Goal: Information Seeking & Learning: Learn about a topic

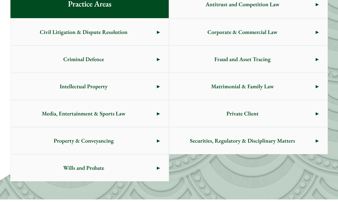
scroll to position [356, 0]
click at [39, 59] on span "Criminal Defence" at bounding box center [83, 59] width 146 height 27
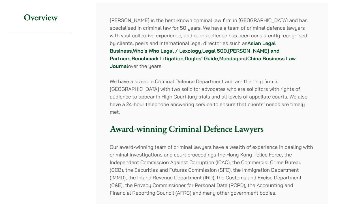
scroll to position [129, 0]
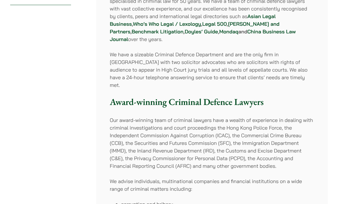
click at [215, 33] on strong "China Business Law Journal" at bounding box center [203, 35] width 186 height 14
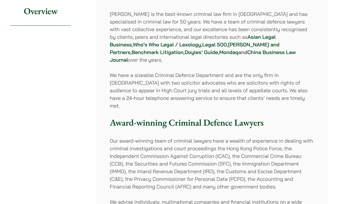
scroll to position [103, 0]
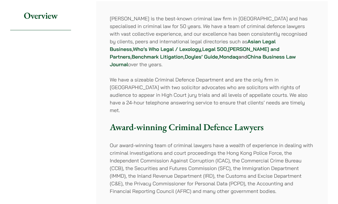
click at [189, 47] on strong "Chambers and Partners" at bounding box center [194, 53] width 169 height 14
click at [244, 41] on strong "Asian Legal Business" at bounding box center [193, 45] width 166 height 14
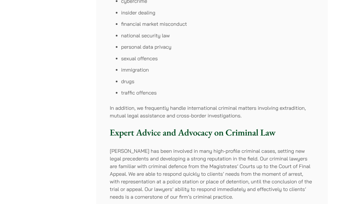
scroll to position [384, 0]
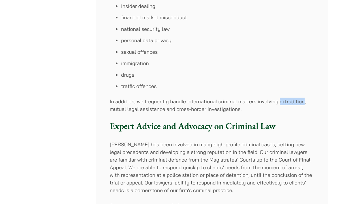
click at [290, 120] on h3 "Expert Advice and Advocacy on Criminal Law" at bounding box center [212, 125] width 204 height 11
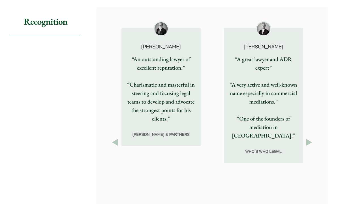
scroll to position [877, 0]
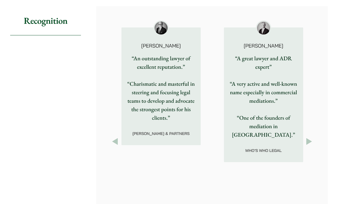
click at [308, 136] on button "Next" at bounding box center [309, 141] width 10 height 10
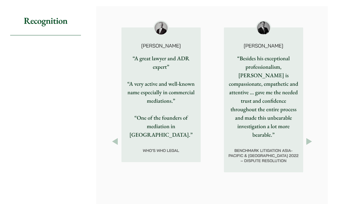
click at [308, 136] on button "Next" at bounding box center [309, 141] width 10 height 10
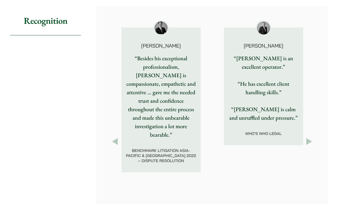
click at [310, 136] on button "Next" at bounding box center [309, 141] width 10 height 10
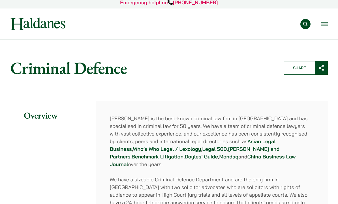
scroll to position [0, 0]
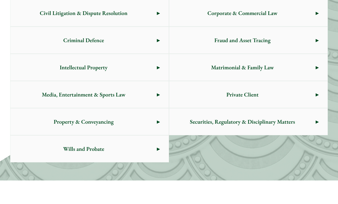
scroll to position [375, 0]
click at [43, 148] on span "Wills and Probate" at bounding box center [83, 148] width 146 height 27
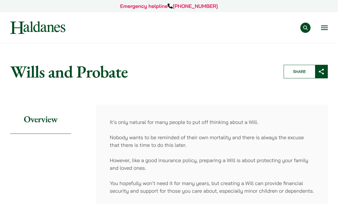
click at [327, 29] on button "Open menu" at bounding box center [324, 27] width 7 height 5
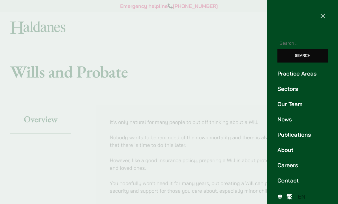
click at [247, 82] on div at bounding box center [169, 102] width 338 height 204
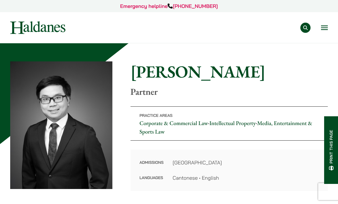
click at [325, 25] on button "Open menu" at bounding box center [324, 27] width 7 height 5
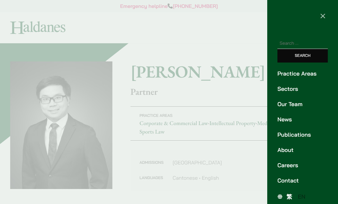
click at [305, 74] on link "Practice Areas" at bounding box center [302, 73] width 50 height 8
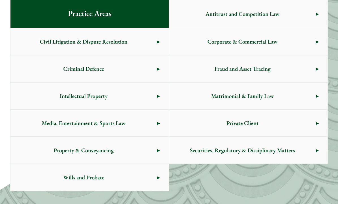
scroll to position [346, 0]
click at [285, 44] on span "Corporate & Commercial Law" at bounding box center [242, 41] width 146 height 27
click at [276, 101] on span "Matrimonial & Family Law" at bounding box center [242, 96] width 146 height 27
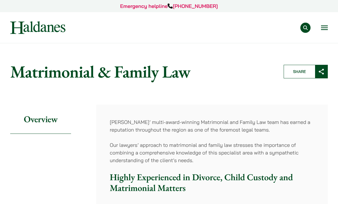
click at [323, 29] on button "Open menu" at bounding box center [324, 27] width 7 height 5
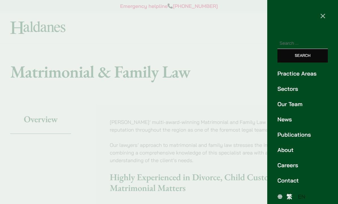
click at [302, 89] on link "Sectors" at bounding box center [302, 89] width 50 height 8
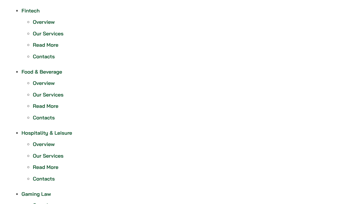
scroll to position [221, 0]
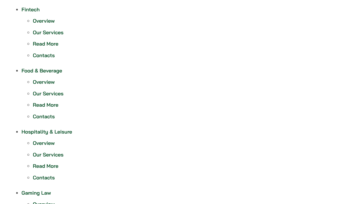
click at [37, 92] on link "Our Services" at bounding box center [48, 93] width 31 height 7
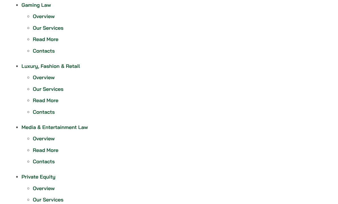
scroll to position [409, 0]
click at [38, 152] on link "Read More" at bounding box center [45, 150] width 25 height 7
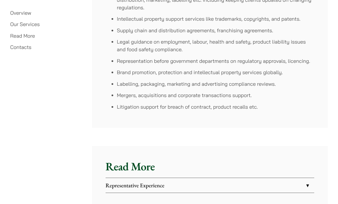
scroll to position [1421, 0]
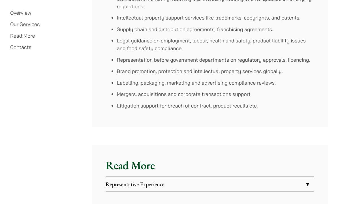
click at [116, 177] on link "Representative Experience" at bounding box center [210, 184] width 208 height 15
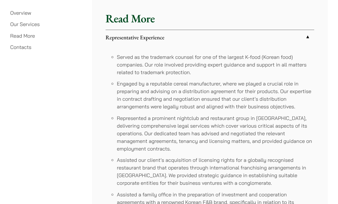
scroll to position [1624, 0]
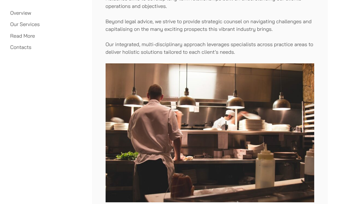
scroll to position [1118, 0]
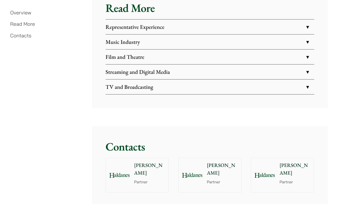
scroll to position [1024, 0]
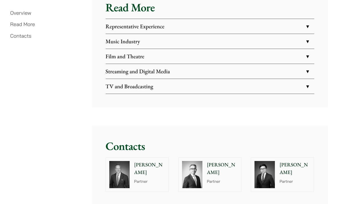
click at [303, 54] on link "Film and Theatre" at bounding box center [210, 56] width 208 height 15
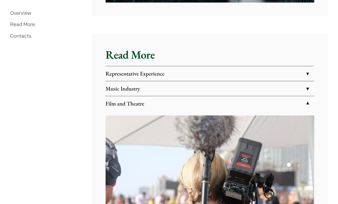
scroll to position [973, 0]
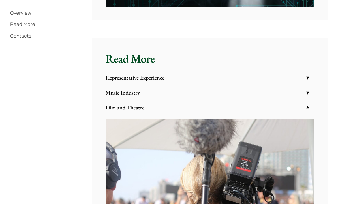
click at [303, 80] on link "Representative Experience" at bounding box center [210, 77] width 208 height 15
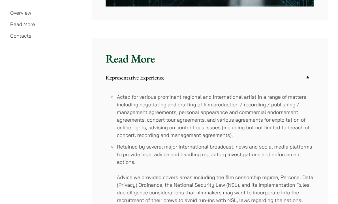
click at [305, 79] on link "Representative Experience" at bounding box center [210, 77] width 208 height 15
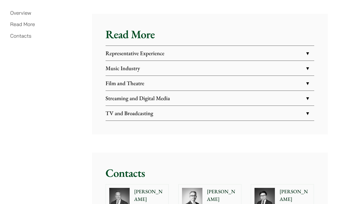
click at [302, 111] on link "TV and Broadcasting" at bounding box center [210, 113] width 208 height 15
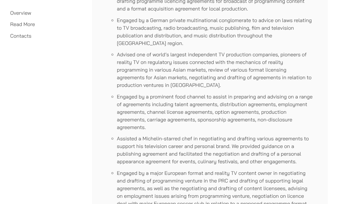
scroll to position [1484, 0]
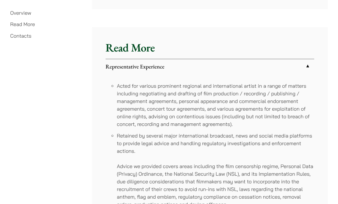
scroll to position [982, 0]
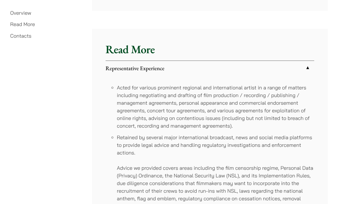
click at [301, 68] on link "Representative Experience" at bounding box center [210, 68] width 208 height 15
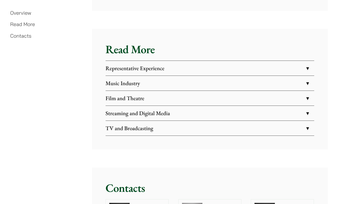
click at [305, 86] on link "Music Industry" at bounding box center [210, 83] width 208 height 15
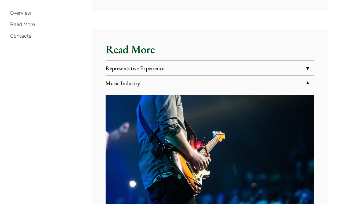
click at [307, 81] on link "Music Industry" at bounding box center [210, 83] width 208 height 15
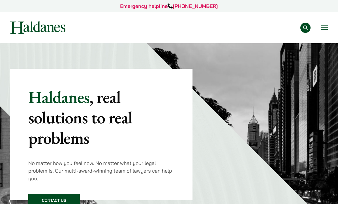
click at [326, 28] on button "Open menu" at bounding box center [324, 27] width 7 height 5
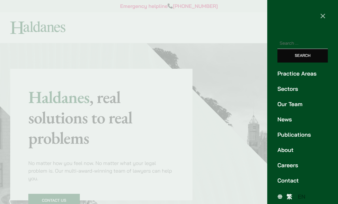
click at [302, 135] on link "Publications" at bounding box center [302, 134] width 50 height 8
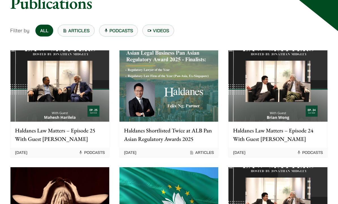
scroll to position [69, 0]
click at [87, 31] on link "Articles" at bounding box center [76, 31] width 37 height 12
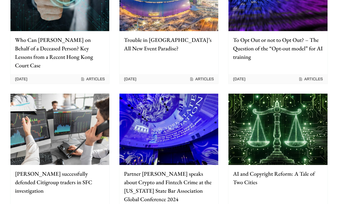
scroll to position [434, 0]
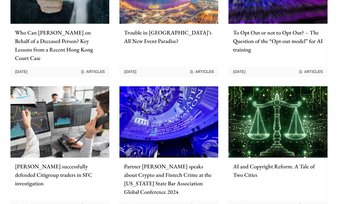
click at [30, 162] on p "[PERSON_NAME] successfully defended Citigroup traders in SFC investigation" at bounding box center [60, 174] width 90 height 25
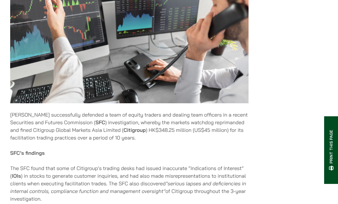
scroll to position [232, 0]
